Goal: Transaction & Acquisition: Purchase product/service

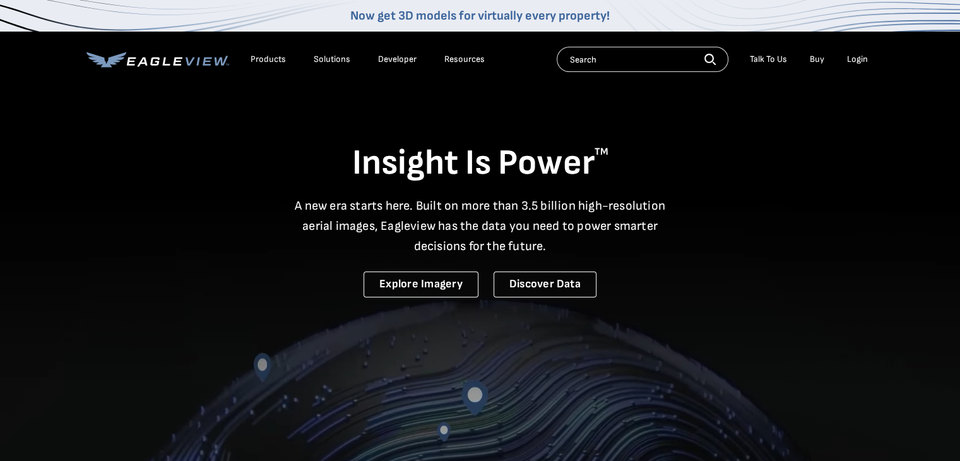
click at [860, 57] on div "Login" at bounding box center [857, 59] width 21 height 11
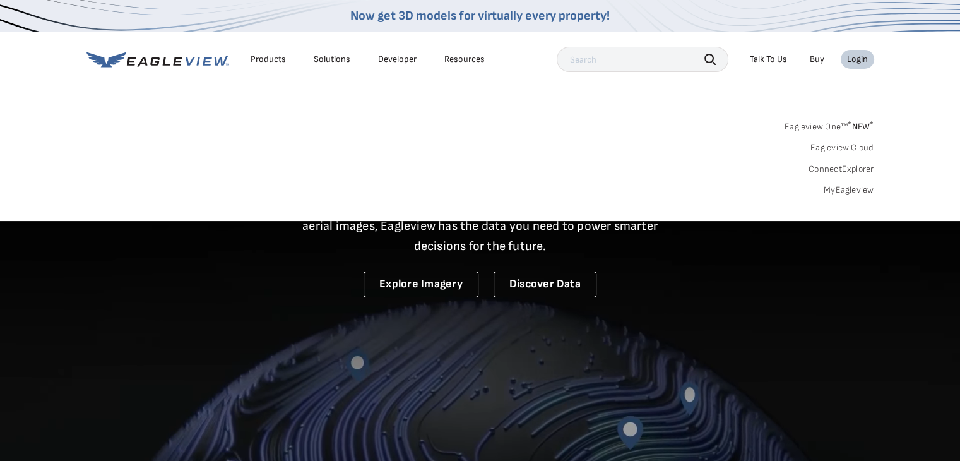
click at [843, 189] on link "MyEagleview" at bounding box center [849, 189] width 50 height 11
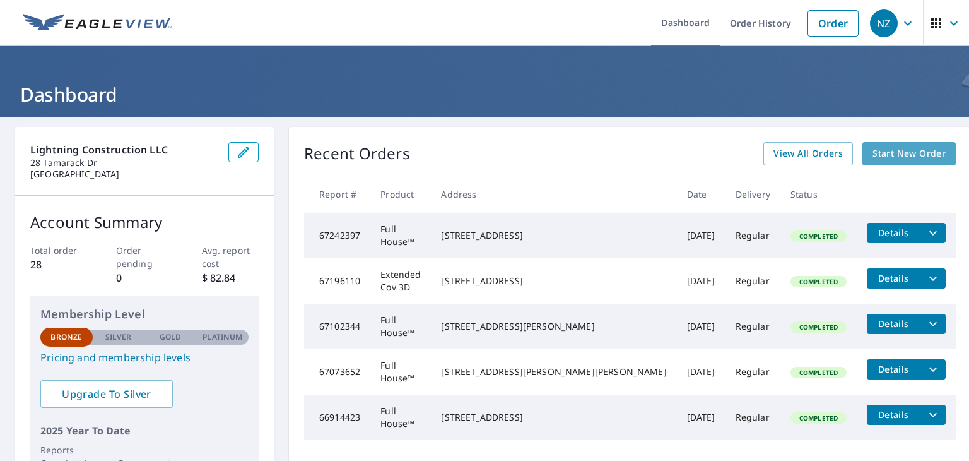
click at [880, 155] on span "Start New Order" at bounding box center [909, 154] width 73 height 16
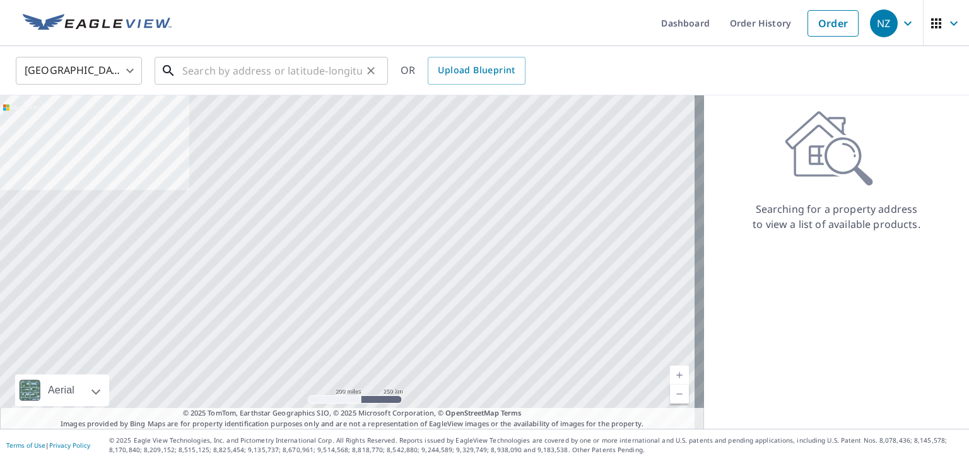
click at [202, 74] on input "text" at bounding box center [272, 70] width 180 height 35
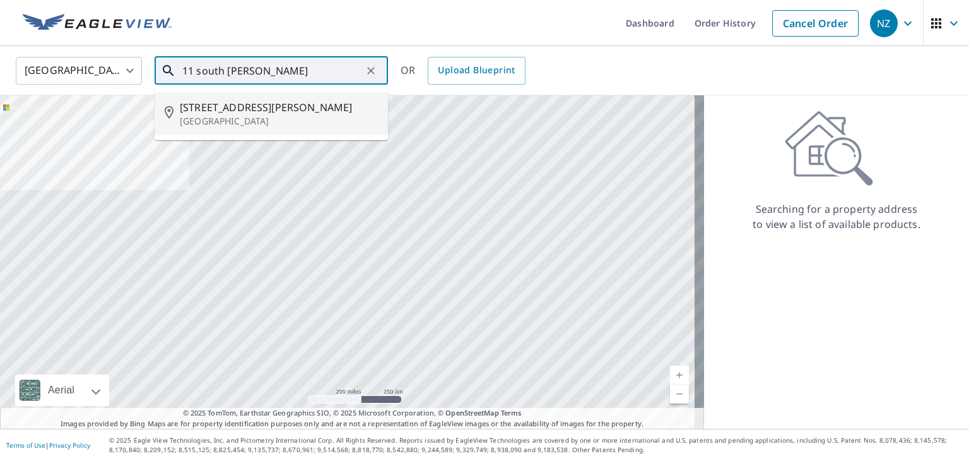
click at [207, 111] on span "[STREET_ADDRESS][PERSON_NAME]" at bounding box center [279, 107] width 198 height 15
type input "[STREET_ADDRESS][PERSON_NAME]"
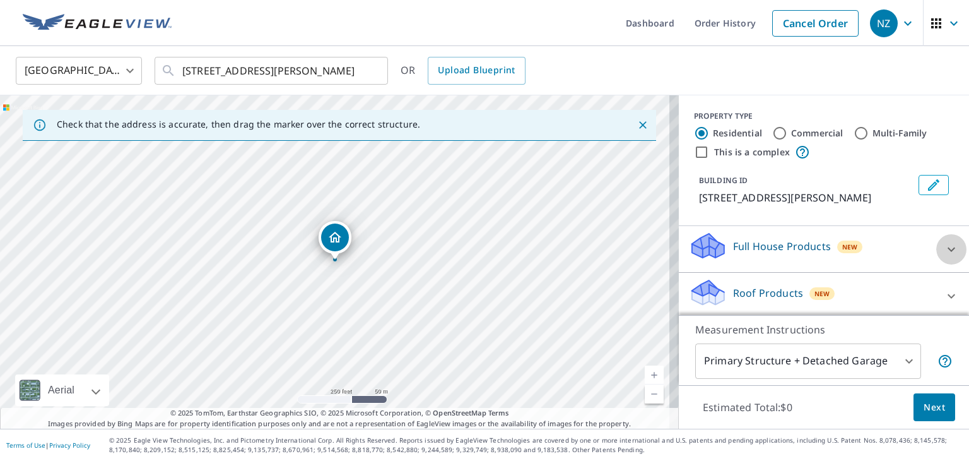
click at [944, 247] on icon at bounding box center [951, 249] width 15 height 15
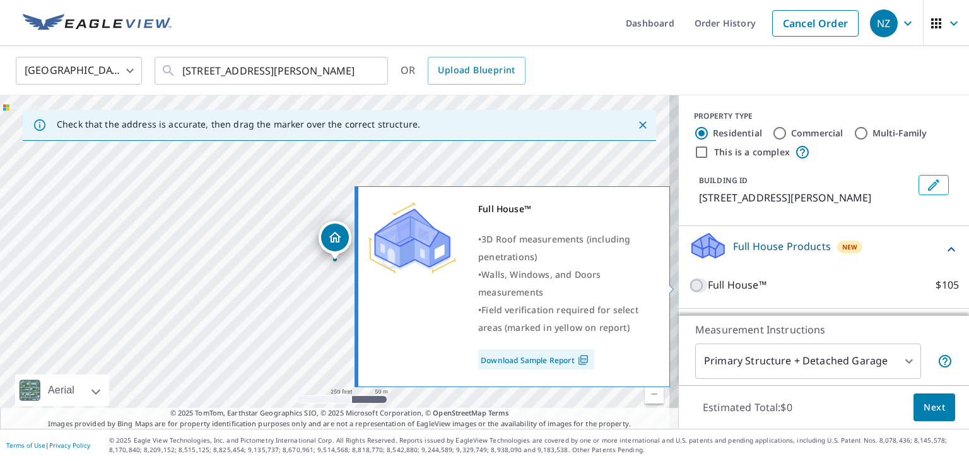
click at [689, 283] on input "Full House™ $105" at bounding box center [698, 285] width 19 height 15
checkbox input "true"
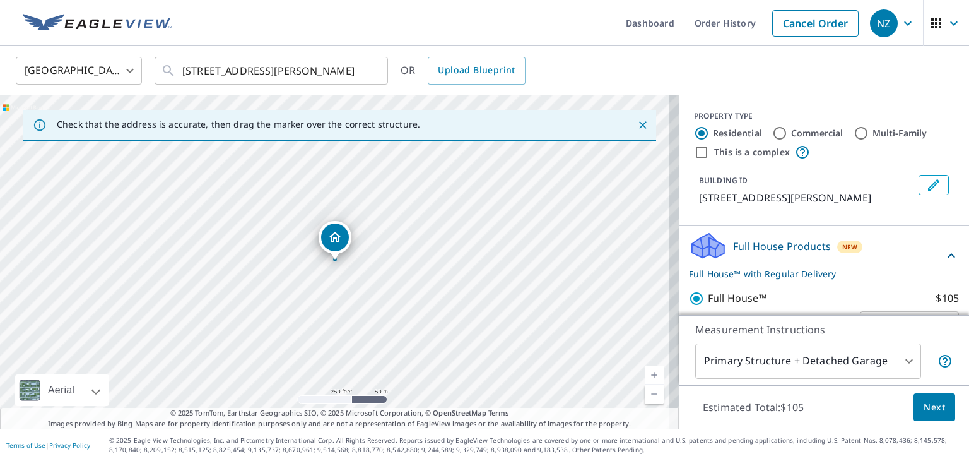
click at [925, 410] on span "Next" at bounding box center [934, 407] width 21 height 16
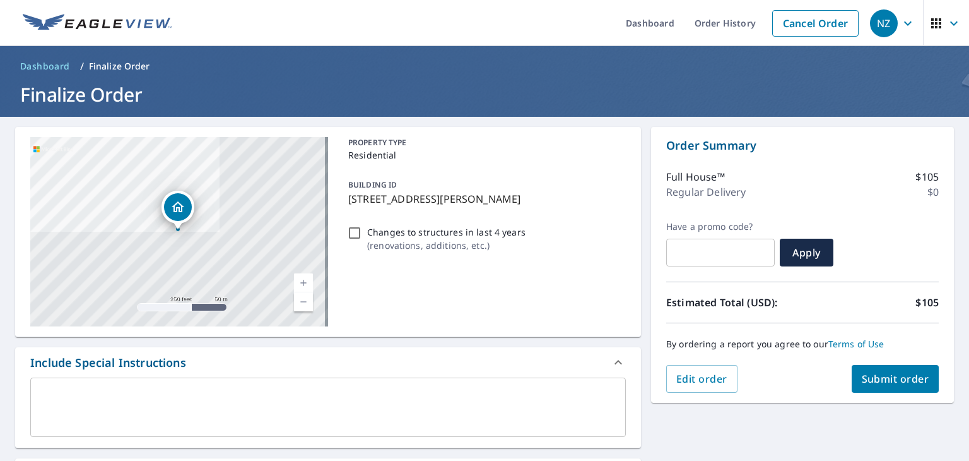
click at [882, 377] on span "Submit order" at bounding box center [896, 379] width 68 height 14
